Goal: Information Seeking & Learning: Learn about a topic

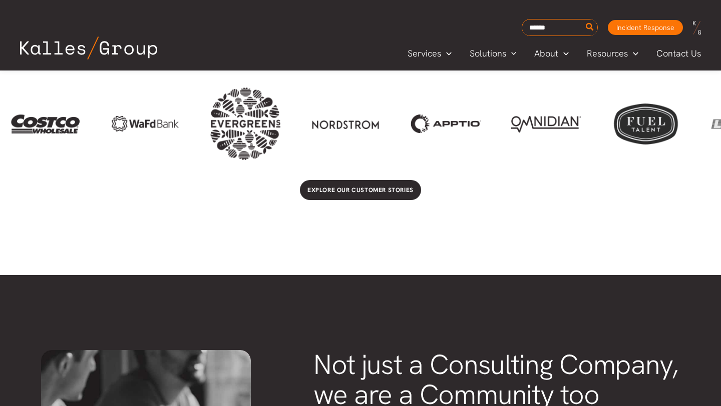
scroll to position [2072, 0]
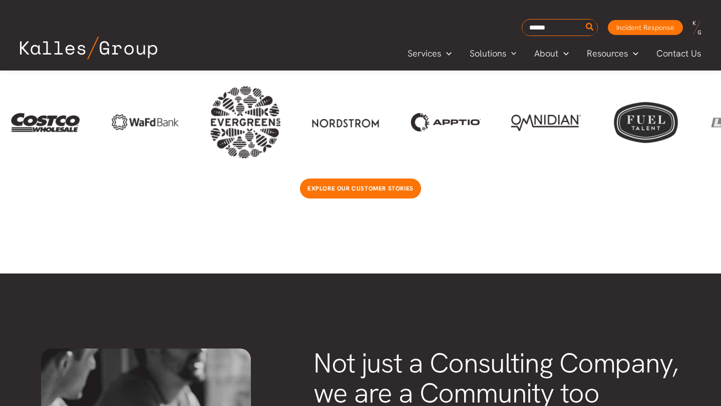
click at [314, 187] on span "Explore our customer stories" at bounding box center [360, 189] width 106 height 8
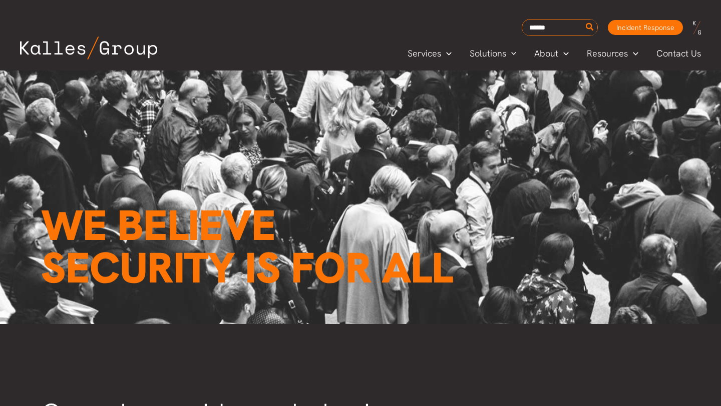
scroll to position [157, 0]
